Goal: Find contact information: Find contact information

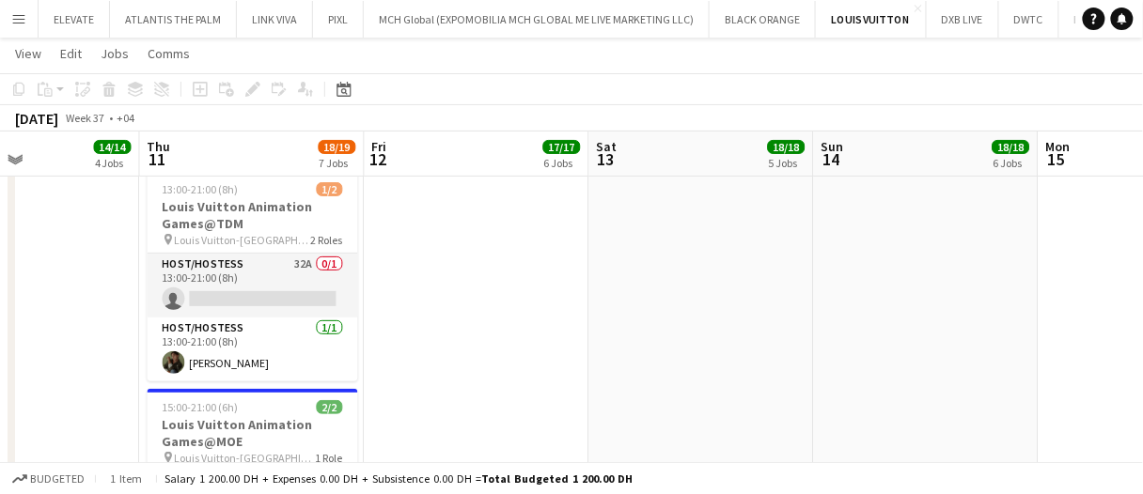
scroll to position [73, 0]
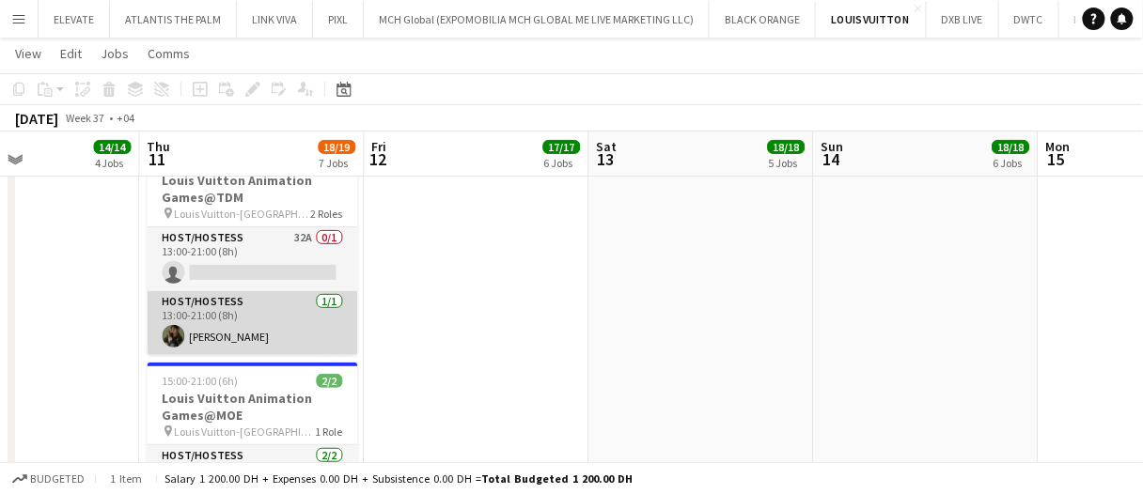
click at [277, 320] on app-card-role "Host/Hostess [DATE] 13:00-21:00 (8h) [PERSON_NAME]" at bounding box center [253, 323] width 210 height 64
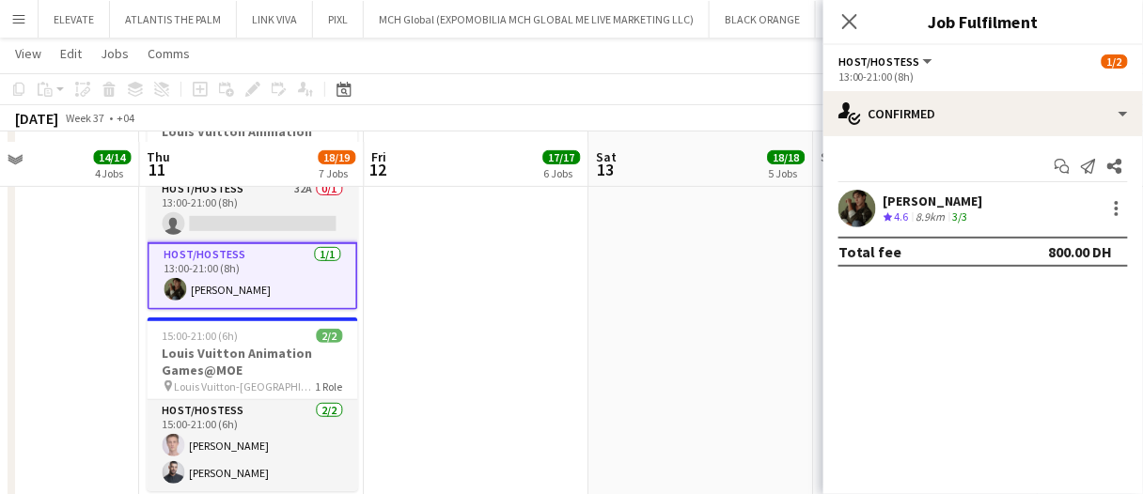
scroll to position [133, 0]
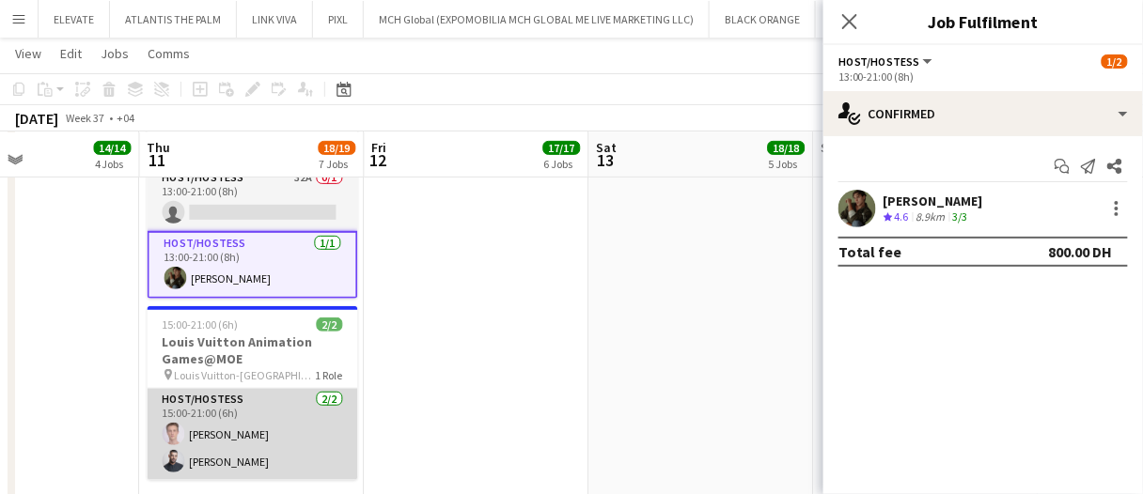
click at [265, 460] on app-card-role "Host/Hostess [DATE] 15:00-21:00 (6h) [PERSON_NAME]" at bounding box center [253, 434] width 210 height 91
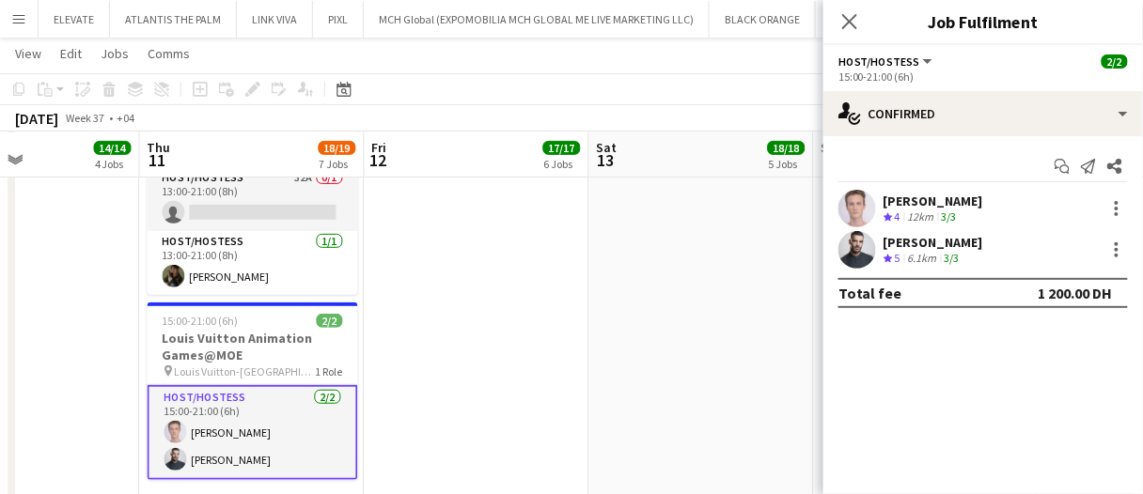
click at [926, 201] on div "[PERSON_NAME]" at bounding box center [933, 201] width 100 height 17
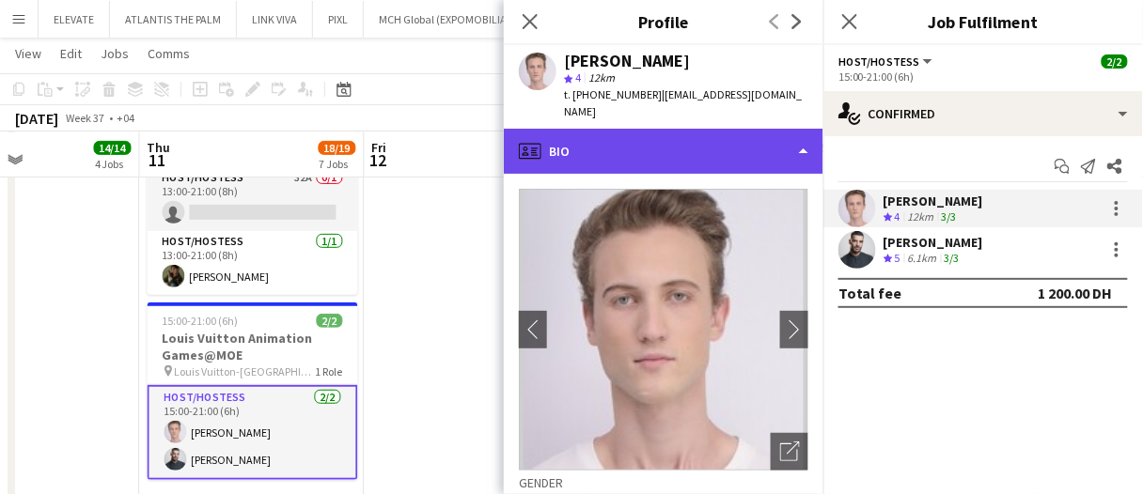
click at [614, 135] on div "profile Bio" at bounding box center [663, 151] width 319 height 45
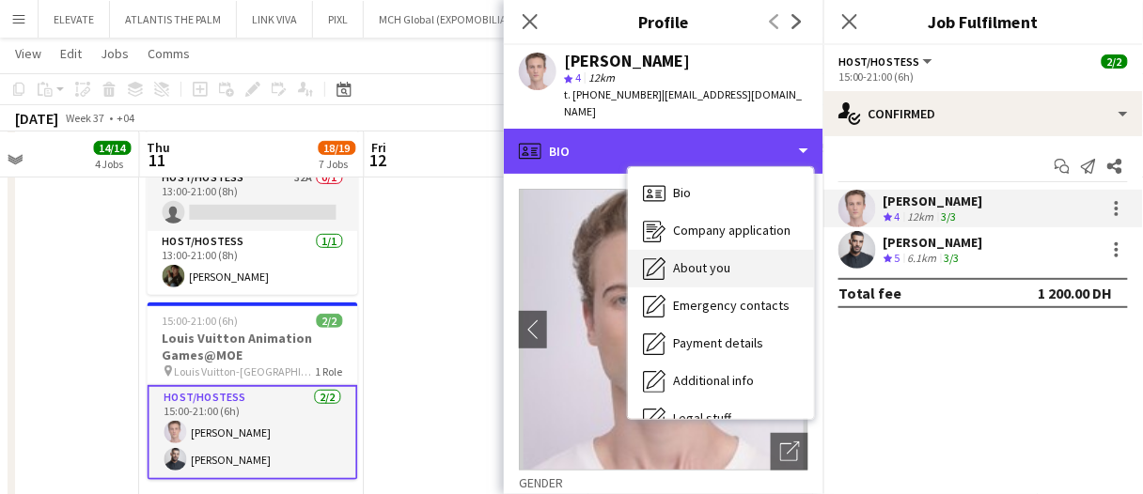
scroll to position [101, 0]
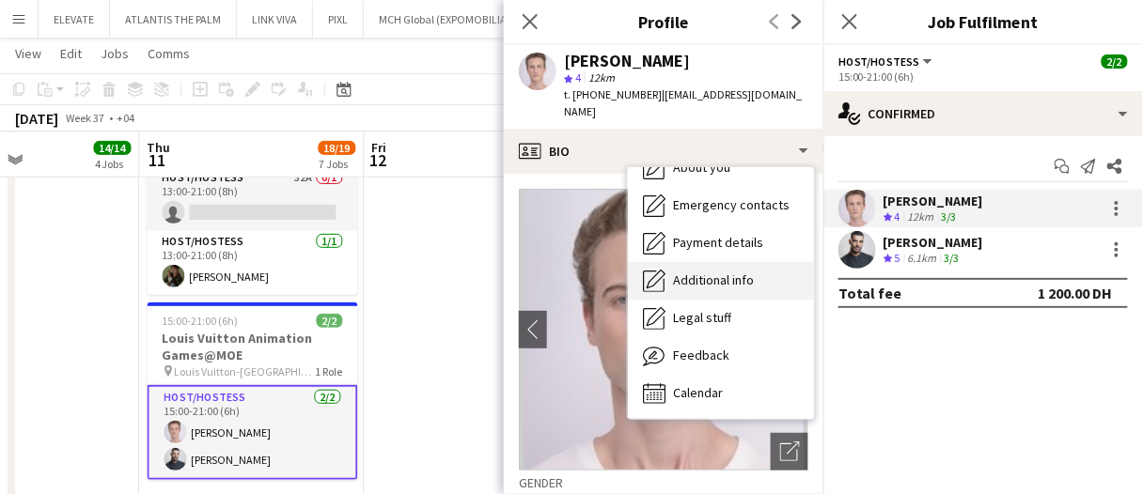
click at [710, 272] on span "Additional info" at bounding box center [713, 280] width 81 height 17
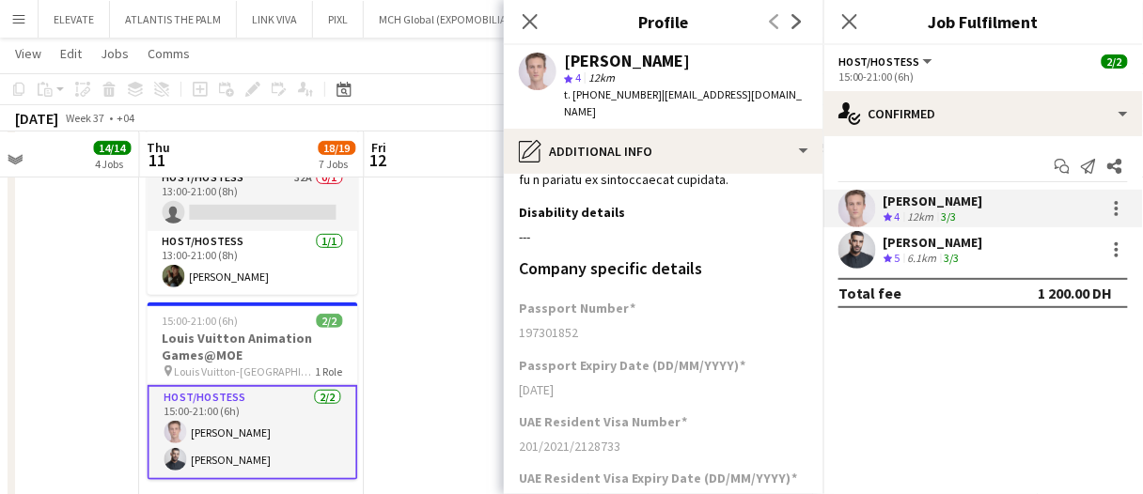
scroll to position [759, 0]
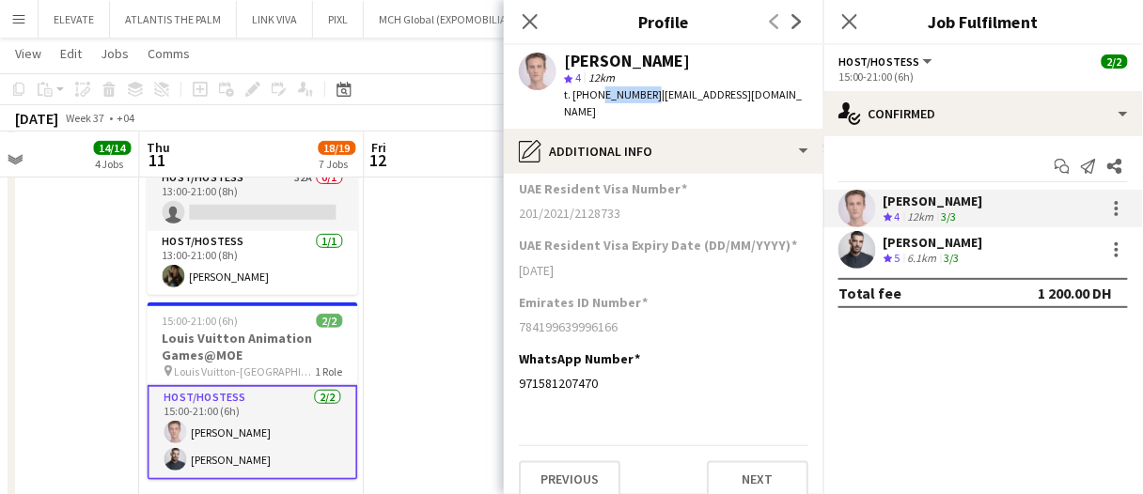
drag, startPoint x: 646, startPoint y: 95, endPoint x: 594, endPoint y: 105, distance: 52.7
click at [594, 105] on div "[PERSON_NAME] star 4 12km t. [PHONE_NUMBER] | [EMAIL_ADDRESS][DOMAIN_NAME]" at bounding box center [663, 87] width 319 height 84
copy span "581207470"
